Goal: Download file/media

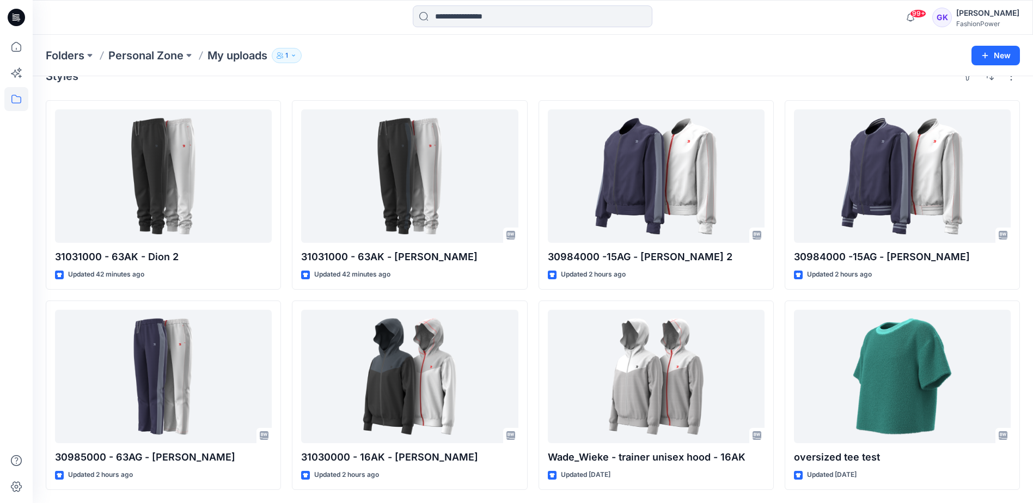
scroll to position [21, 0]
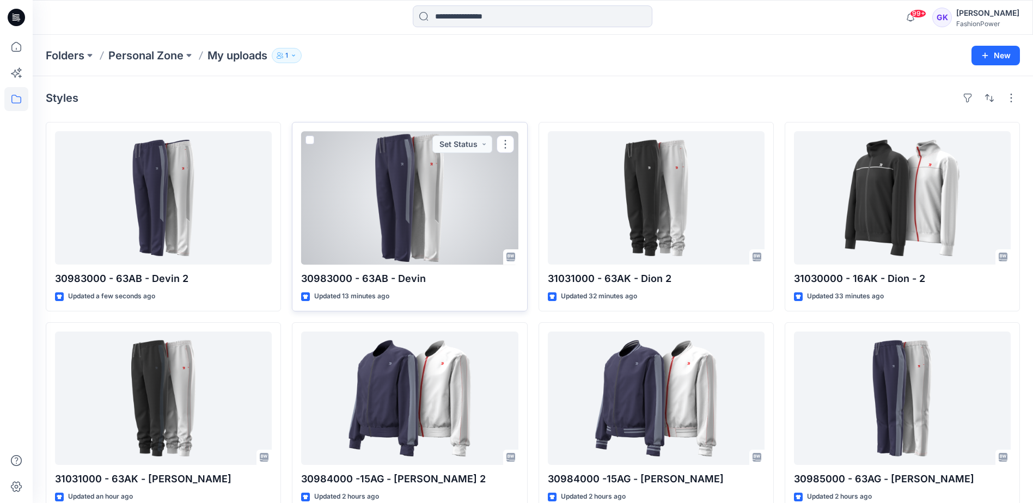
click at [445, 194] on div at bounding box center [409, 197] width 217 height 133
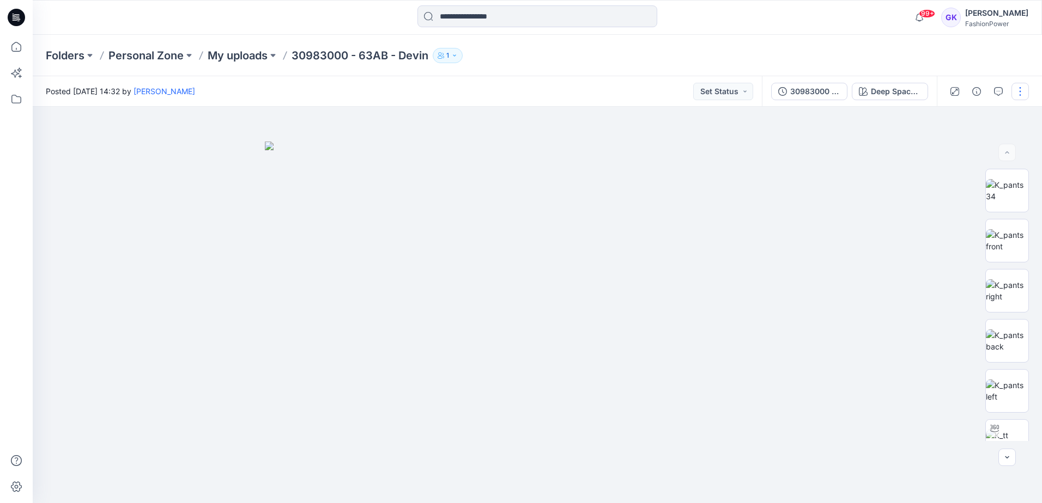
click at [1020, 92] on button "button" at bounding box center [1019, 91] width 17 height 17
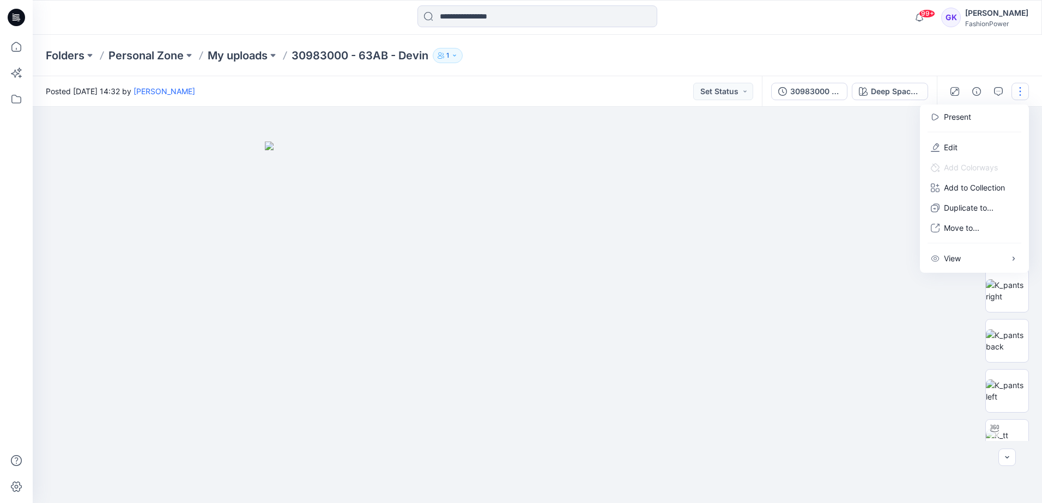
click at [830, 156] on div at bounding box center [537, 305] width 1009 height 397
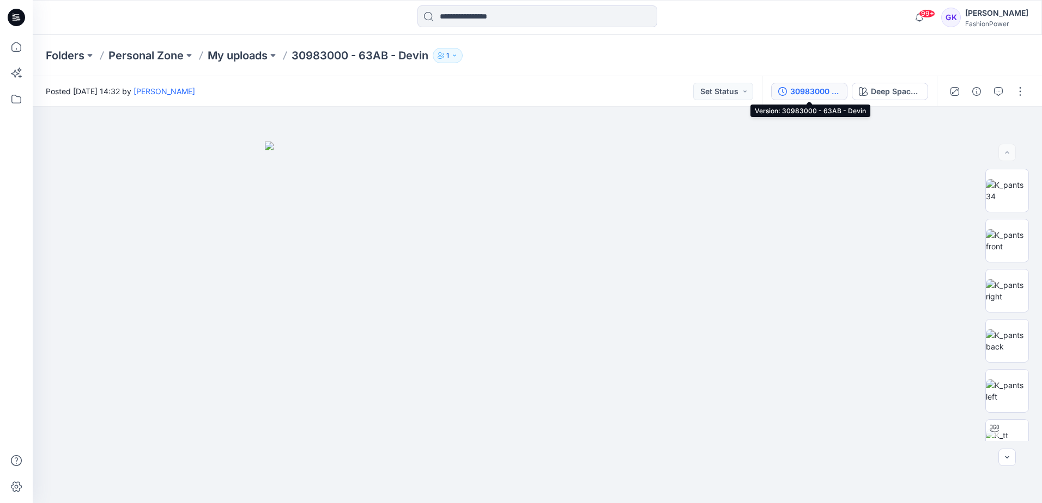
click at [824, 87] on div "30983000 - 63AB - Devin" at bounding box center [815, 92] width 50 height 12
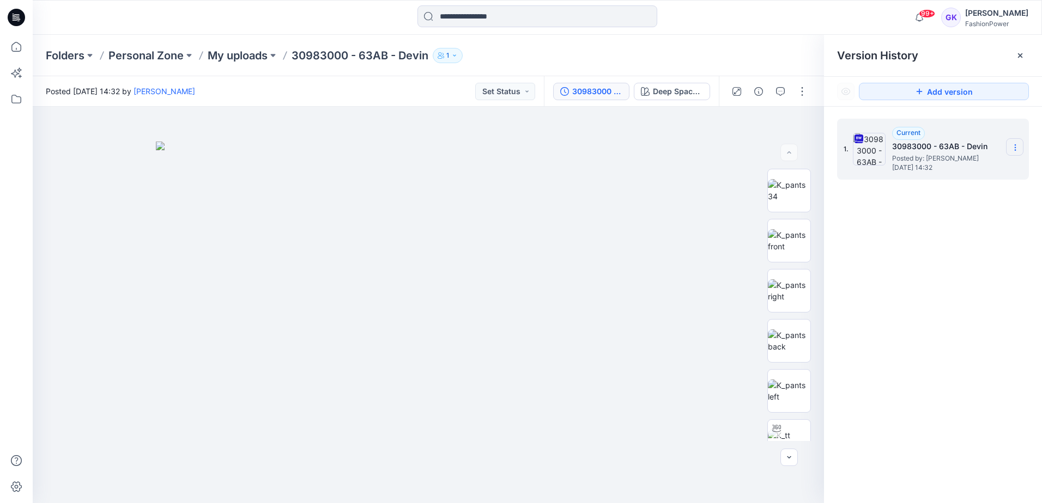
click at [1018, 146] on icon at bounding box center [1015, 147] width 9 height 9
click at [958, 172] on span "Download Source BW File" at bounding box center [959, 168] width 91 height 13
